Goal: Check status: Check status

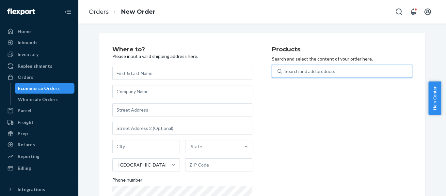
scroll to position [40, 0]
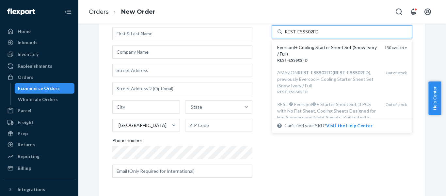
type input "REST-ESSS02FD"
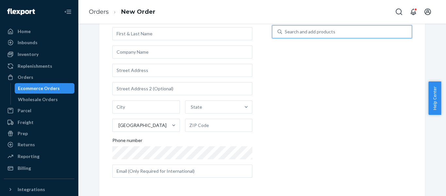
paste input "REST-SCD07T-N"
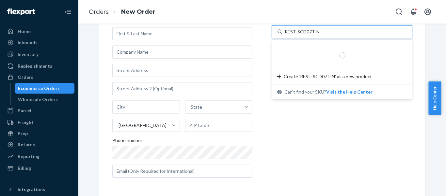
type input "REST-SCD07T-N"
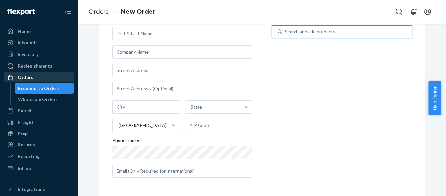
click at [24, 78] on div "Orders" at bounding box center [26, 77] width 16 height 7
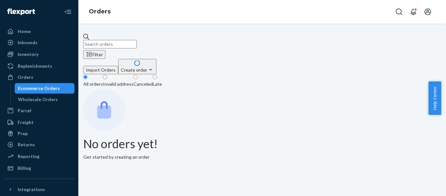
click at [137, 40] on input "text" at bounding box center [110, 44] width 54 height 8
paste input "US25337458"
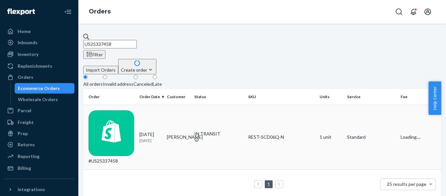
type input "US25337458"
click at [115, 110] on div "#US25337458" at bounding box center [111, 137] width 46 height 54
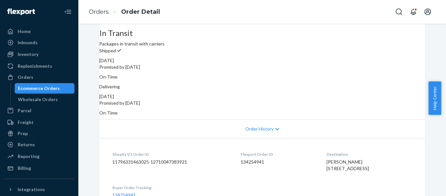
scroll to position [218, 0]
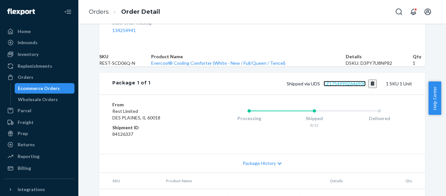
click at [346, 86] on link "EZ17549902646900" at bounding box center [345, 84] width 42 height 6
drag, startPoint x: 25, startPoint y: 75, endPoint x: 56, endPoint y: 61, distance: 33.0
click at [25, 75] on div "Orders" at bounding box center [26, 77] width 16 height 7
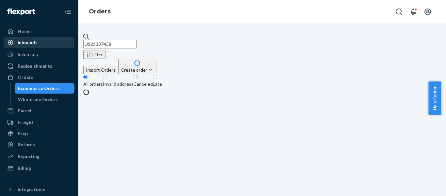
drag, startPoint x: 135, startPoint y: 39, endPoint x: 34, endPoint y: 45, distance: 101.1
click at [46, 44] on div "Home Inbounds Shipping Plans Problems Inventory Products Replenishments Orders …" at bounding box center [223, 98] width 446 height 196
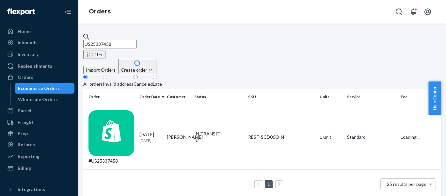
paste input "206"
type input "US25337206"
click at [124, 110] on div "#US25337206" at bounding box center [111, 137] width 46 height 54
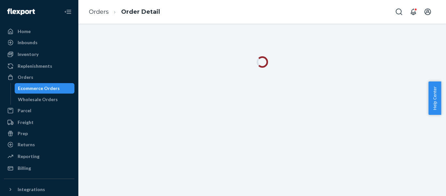
click at [337, 163] on div at bounding box center [262, 110] width 368 height 172
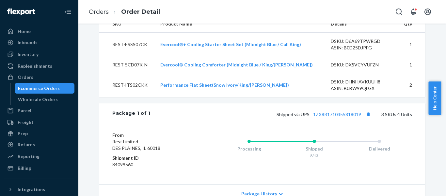
scroll to position [272, 0]
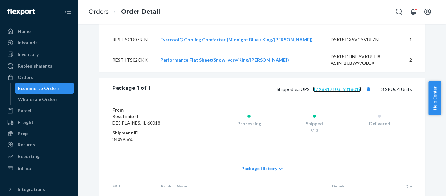
click at [344, 92] on link "1ZX8R1710355818019" at bounding box center [337, 89] width 48 height 6
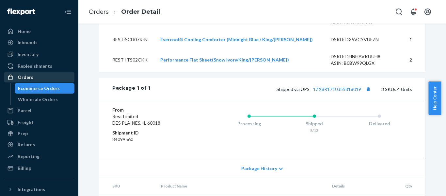
click at [24, 74] on div "Orders" at bounding box center [26, 77] width 16 height 7
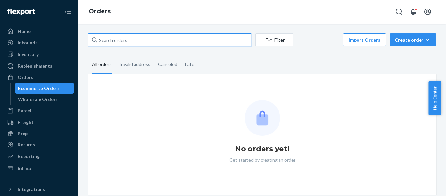
click at [143, 42] on input "text" at bounding box center [169, 39] width 163 height 13
paste input "US25337078"
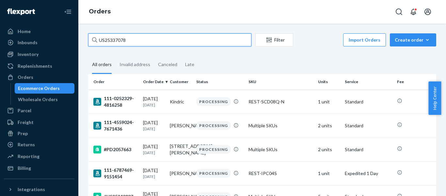
type input "US25337078"
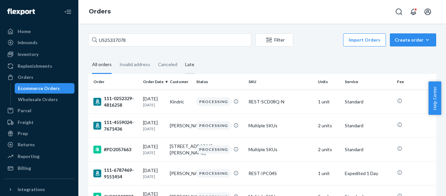
click at [190, 66] on div "Late" at bounding box center [189, 65] width 9 height 18
click at [181, 56] on input "Late" at bounding box center [181, 56] width 0 height 0
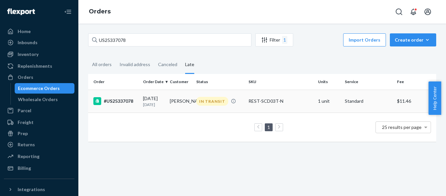
click at [121, 105] on div "#US25337078" at bounding box center [115, 101] width 44 height 8
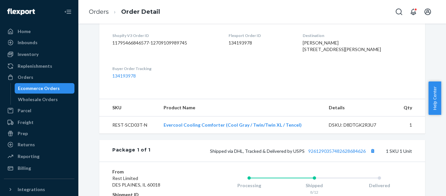
scroll to position [218, 0]
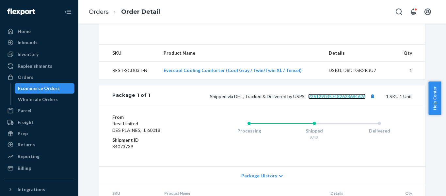
click at [337, 99] on link "9261290357482628684626" at bounding box center [336, 96] width 57 height 6
drag, startPoint x: 27, startPoint y: 77, endPoint x: 72, endPoint y: 57, distance: 49.4
click at [27, 77] on div "Orders" at bounding box center [26, 77] width 16 height 7
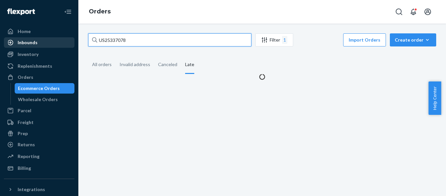
click at [20, 38] on div "Home Inbounds Shipping Plans Problems Inventory Products Replenishments Orders …" at bounding box center [223, 98] width 446 height 196
paste input "146"
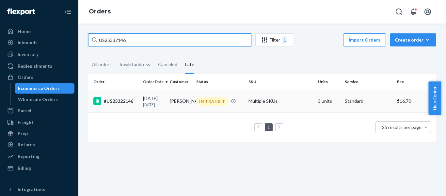
type input "US25337146"
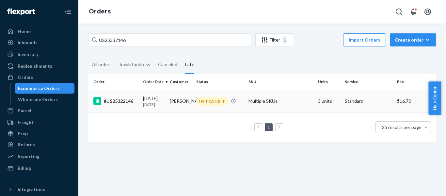
click at [119, 100] on div "#US25322146" at bounding box center [115, 101] width 44 height 8
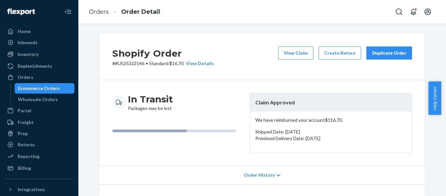
click at [255, 66] on div "Shopify Order # #US25322146 • Standard / $16.70 View Details View Claim Create …" at bounding box center [262, 56] width 326 height 47
click at [24, 77] on div "Orders" at bounding box center [26, 77] width 16 height 7
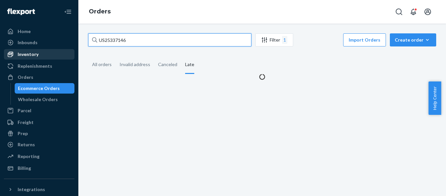
drag, startPoint x: 45, startPoint y: 53, endPoint x: 18, endPoint y: 50, distance: 27.9
click at [30, 53] on div "Home Inbounds Shipping Plans Problems Inventory Products Replenishments Orders …" at bounding box center [223, 98] width 446 height 196
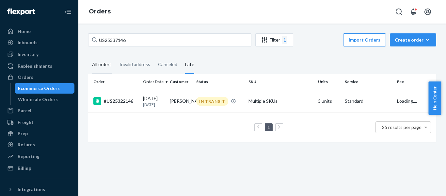
click at [101, 65] on div "All orders" at bounding box center [102, 65] width 20 height 18
click at [88, 56] on input "All orders" at bounding box center [88, 56] width 0 height 0
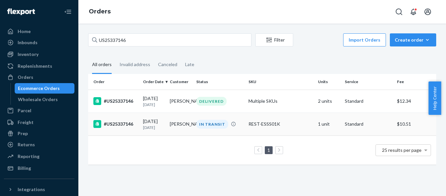
click at [117, 126] on div "#US25337146" at bounding box center [115, 124] width 44 height 8
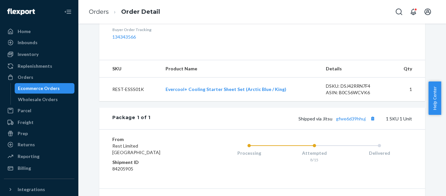
scroll to position [218, 0]
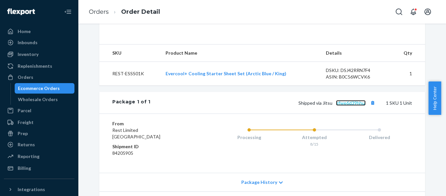
click at [348, 105] on link "gfwe6d39hhuj" at bounding box center [351, 103] width 30 height 6
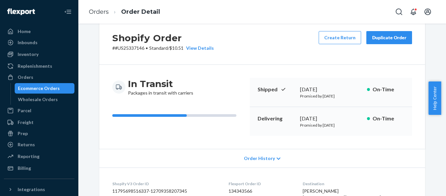
scroll to position [0, 0]
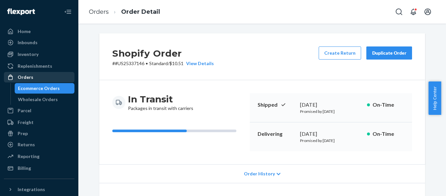
click at [24, 75] on div "Orders" at bounding box center [26, 77] width 16 height 7
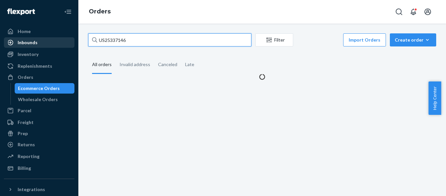
drag, startPoint x: 69, startPoint y: 46, endPoint x: 30, endPoint y: 47, distance: 39.2
click at [34, 48] on div "Home Inbounds Shipping Plans Problems Inventory Products Replenishments Orders …" at bounding box center [223, 98] width 446 height 196
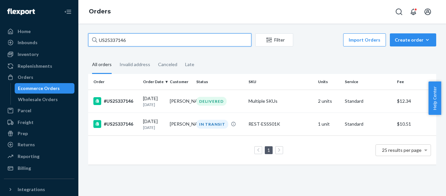
paste input "0638"
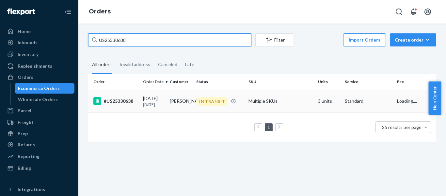
type input "US25330638"
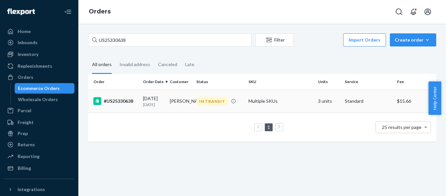
click at [117, 103] on div "#US25330638" at bounding box center [115, 101] width 44 height 8
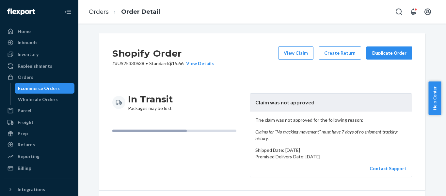
click at [259, 59] on div "Shopify Order # #US25330638 • Standard / $15.66 View Details View Claim Create …" at bounding box center [262, 56] width 326 height 47
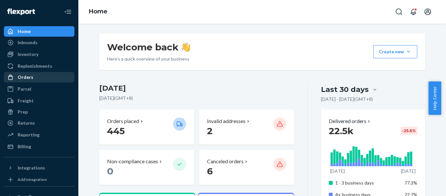
click at [27, 76] on div "Orders" at bounding box center [26, 77] width 16 height 7
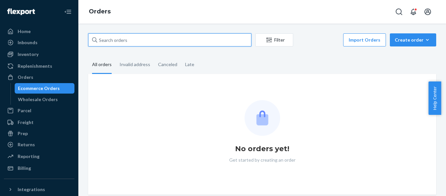
click at [121, 41] on input "text" at bounding box center [169, 39] width 163 height 13
paste input "US25334517"
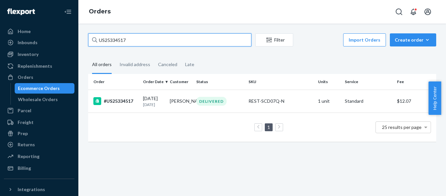
type input "US25334517"
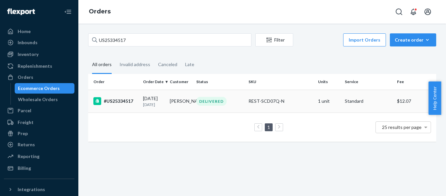
click at [116, 101] on div "#US25334517" at bounding box center [115, 101] width 44 height 8
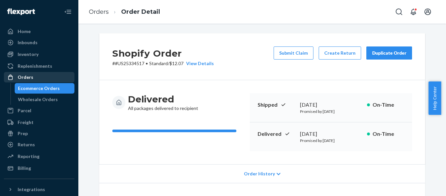
click at [24, 76] on div "Orders" at bounding box center [26, 77] width 16 height 7
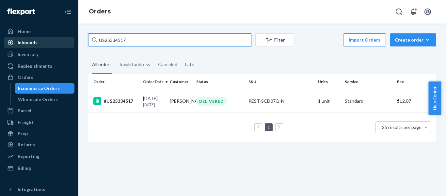
drag, startPoint x: 79, startPoint y: 44, endPoint x: 39, endPoint y: 44, distance: 39.5
click at [43, 44] on div "Home Inbounds Shipping Plans Problems Inventory Products Replenishments Orders …" at bounding box center [223, 98] width 446 height 196
paste input "PD2169153"
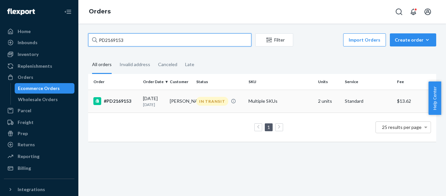
type input "PD2169153"
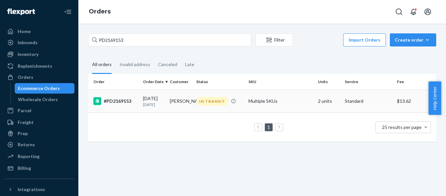
click at [119, 103] on div "#PD2169153" at bounding box center [115, 101] width 44 height 8
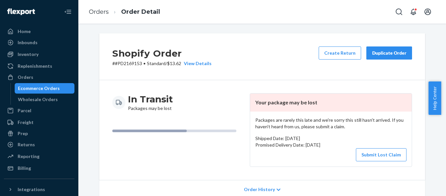
click at [268, 60] on div "Shopify Order # #PD2169153 • Standard / $13.62 View Details Create Return Dupli…" at bounding box center [262, 56] width 326 height 47
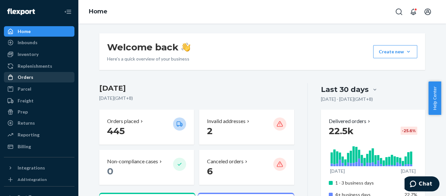
click at [27, 78] on div "Orders" at bounding box center [26, 77] width 16 height 7
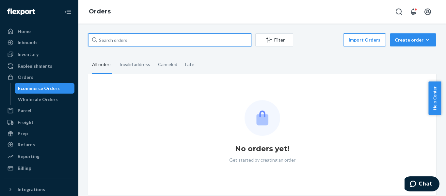
click at [126, 37] on input "text" at bounding box center [169, 39] width 163 height 13
paste input "PD2980463"
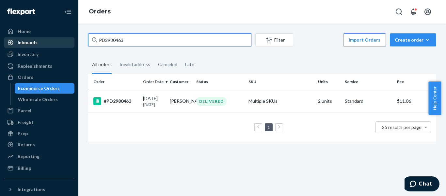
drag, startPoint x: 112, startPoint y: 43, endPoint x: 33, endPoint y: 45, distance: 79.0
click at [34, 45] on div "Home Inbounds Shipping Plans Problems Inventory Products Replenishments Orders …" at bounding box center [223, 98] width 446 height 196
paste input "US25333600"
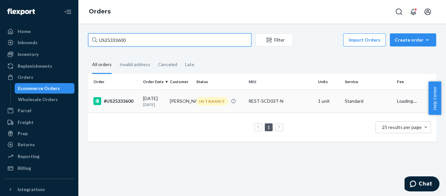
type input "US25333600"
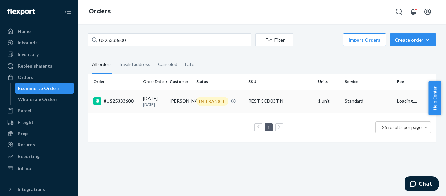
click at [120, 102] on div "#US25333600" at bounding box center [115, 101] width 44 height 8
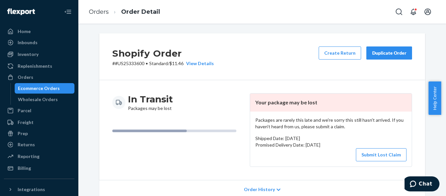
click at [247, 57] on div "Shopify Order # #US25333600 • Standard / $11.46 View Details Create Return Dupl…" at bounding box center [262, 56] width 326 height 47
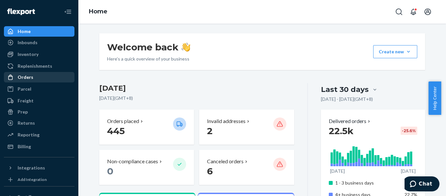
click at [31, 77] on div "Orders" at bounding box center [26, 77] width 16 height 7
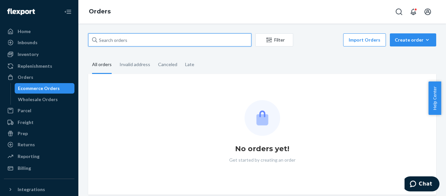
click at [120, 40] on input "text" at bounding box center [169, 39] width 163 height 13
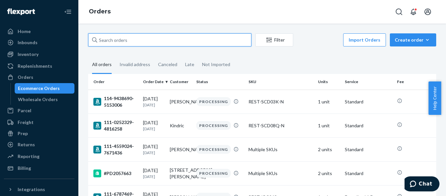
paste input "US25333600"
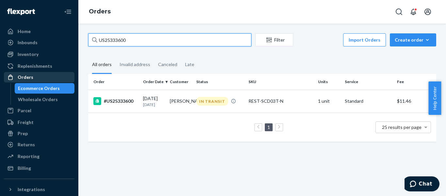
type input "US25333600"
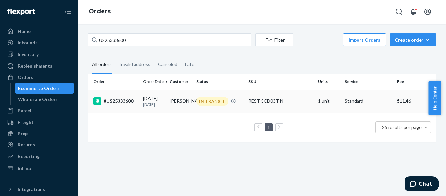
click at [123, 104] on div "#US25333600" at bounding box center [115, 101] width 44 height 8
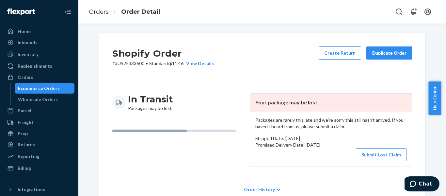
click at [231, 60] on div "Shopify Order # #US25333600 • Standard / $11.46 View Details Create Return Dupl…" at bounding box center [262, 56] width 326 height 47
click at [27, 75] on div "Orders" at bounding box center [26, 77] width 16 height 7
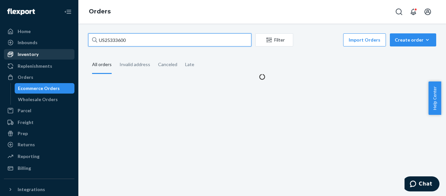
drag, startPoint x: 130, startPoint y: 44, endPoint x: 54, endPoint y: 51, distance: 76.4
click at [60, 52] on div "Home Inbounds Shipping Plans Problems Inventory Products Replenishments Orders …" at bounding box center [223, 98] width 446 height 196
paste input "PD1240307"
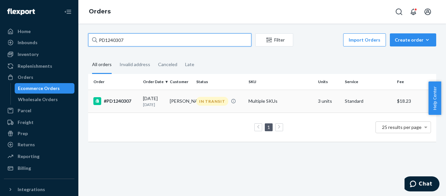
type input "PD1240307"
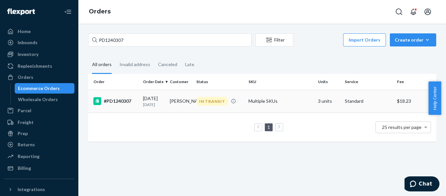
click at [125, 103] on div "#PD1240307" at bounding box center [115, 101] width 44 height 8
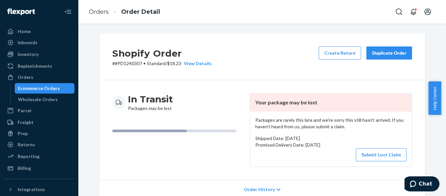
click at [259, 54] on div "Shopify Order # #PD1240307 • Standard / $18.23 View Details Create Return Dupli…" at bounding box center [262, 56] width 326 height 47
click at [259, 60] on div "Shopify Order # #PD1240307 • Standard / $18.23 View Details Create Return Dupli…" at bounding box center [262, 56] width 326 height 47
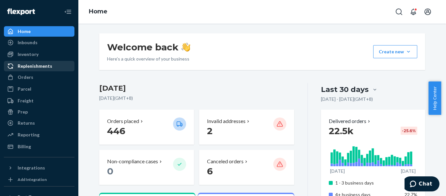
click at [24, 76] on div "Orders" at bounding box center [26, 77] width 16 height 7
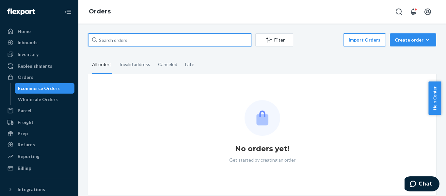
click at [127, 41] on input "text" at bounding box center [169, 39] width 163 height 13
paste input "PD1506412"
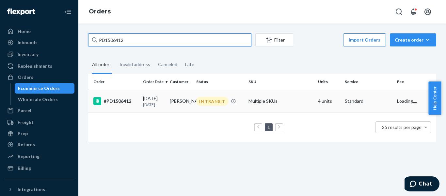
type input "PD1506412"
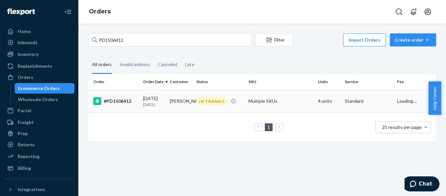
click at [119, 103] on div "#PD1506412" at bounding box center [115, 101] width 44 height 8
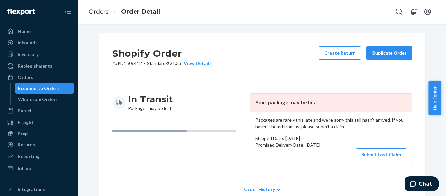
click at [273, 58] on div "Shopify Order # #PD1506412 • Standard / $21.33 View Details Create Return Dupli…" at bounding box center [262, 56] width 326 height 47
click at [266, 49] on div "Shopify Order # #PD1506412 • Standard / $21.33 View Details Create Return Dupli…" at bounding box center [262, 56] width 326 height 47
